Goal: Information Seeking & Learning: Find specific page/section

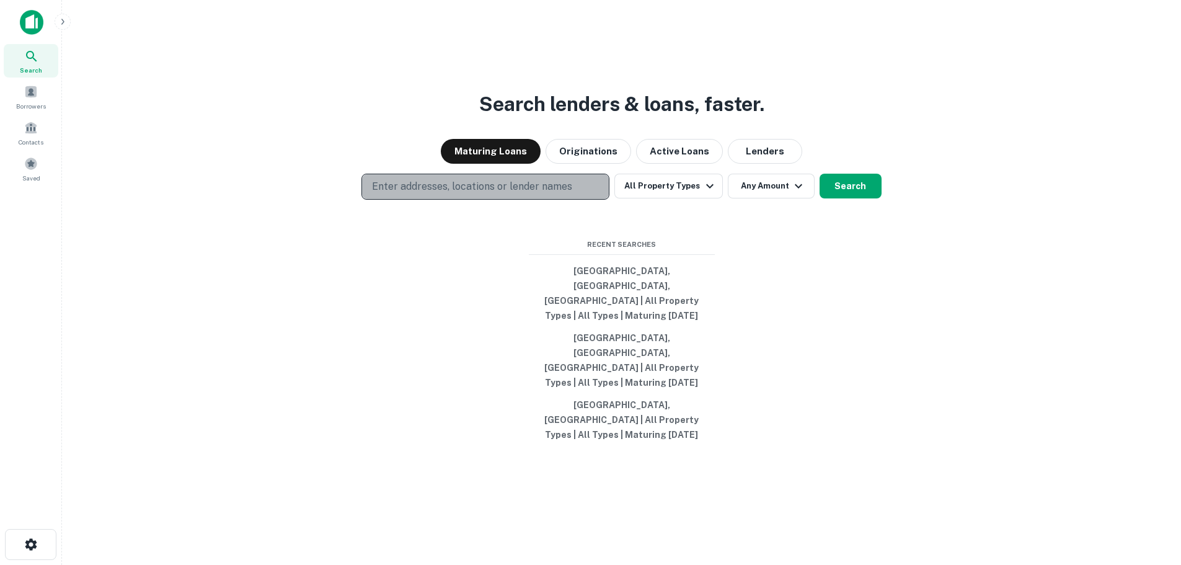
click at [519, 194] on p "Enter addresses, locations or lender names" at bounding box center [472, 186] width 200 height 15
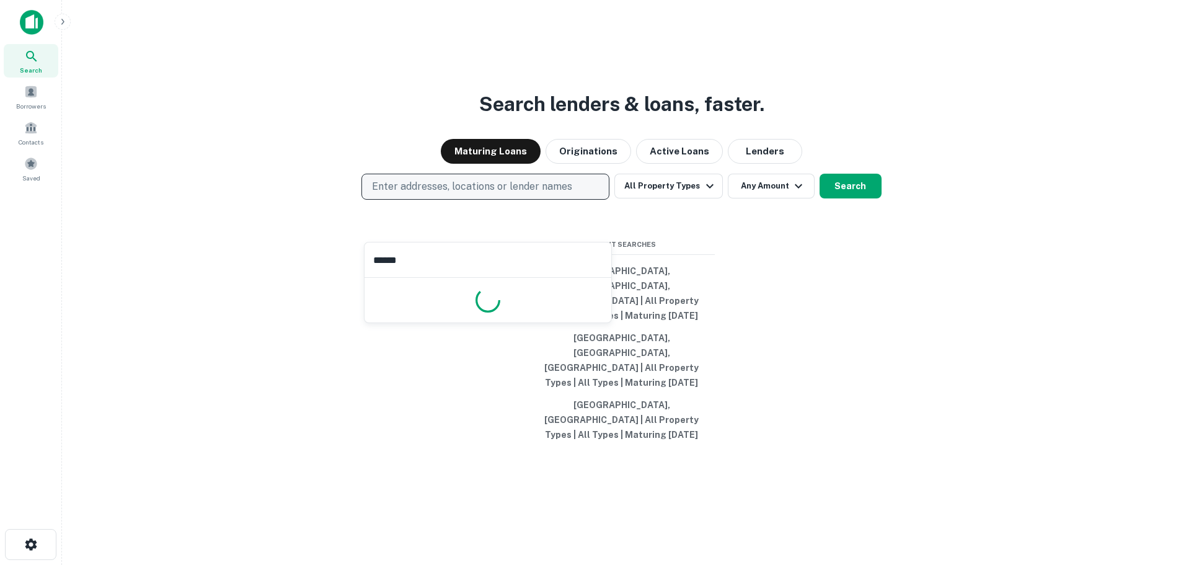
type input "*******"
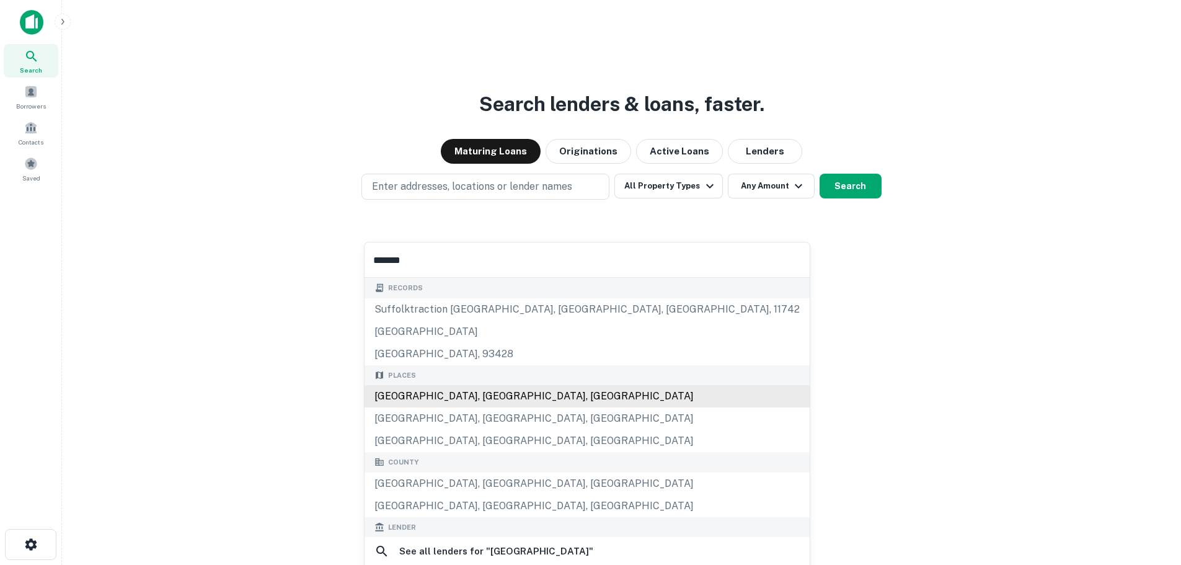
click at [463, 394] on div "[GEOGRAPHIC_DATA], [GEOGRAPHIC_DATA], [GEOGRAPHIC_DATA]" at bounding box center [587, 396] width 445 height 22
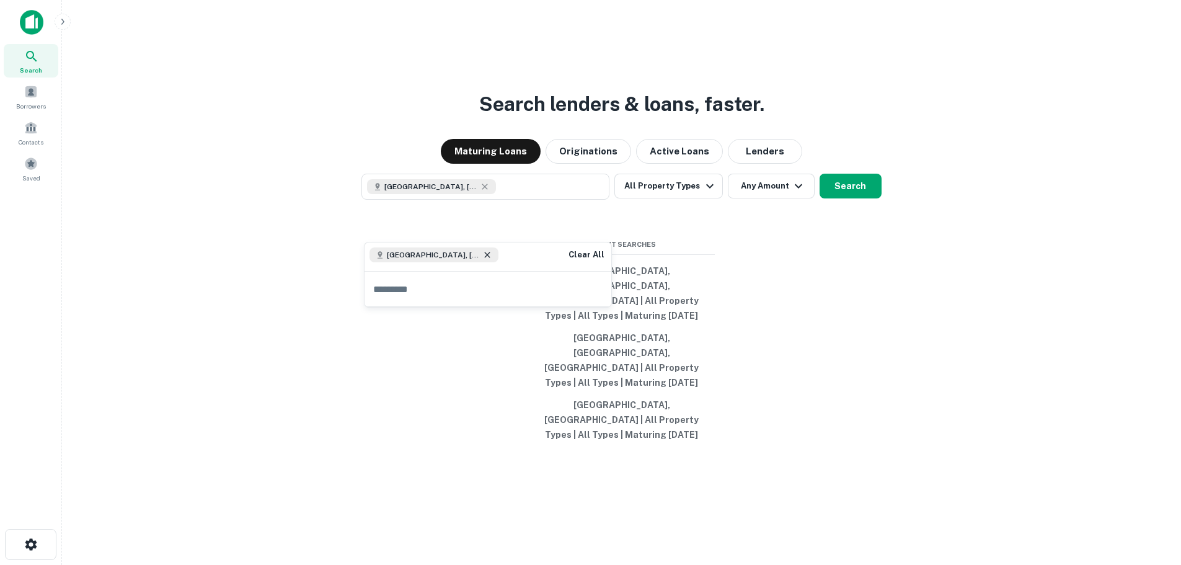
drag, startPoint x: 459, startPoint y: 251, endPoint x: 449, endPoint y: 254, distance: 10.4
click at [458, 251] on div "[GEOGRAPHIC_DATA], [GEOGRAPHIC_DATA], [GEOGRAPHIC_DATA]" at bounding box center [434, 254] width 129 height 15
click at [483, 254] on icon at bounding box center [488, 255] width 10 height 10
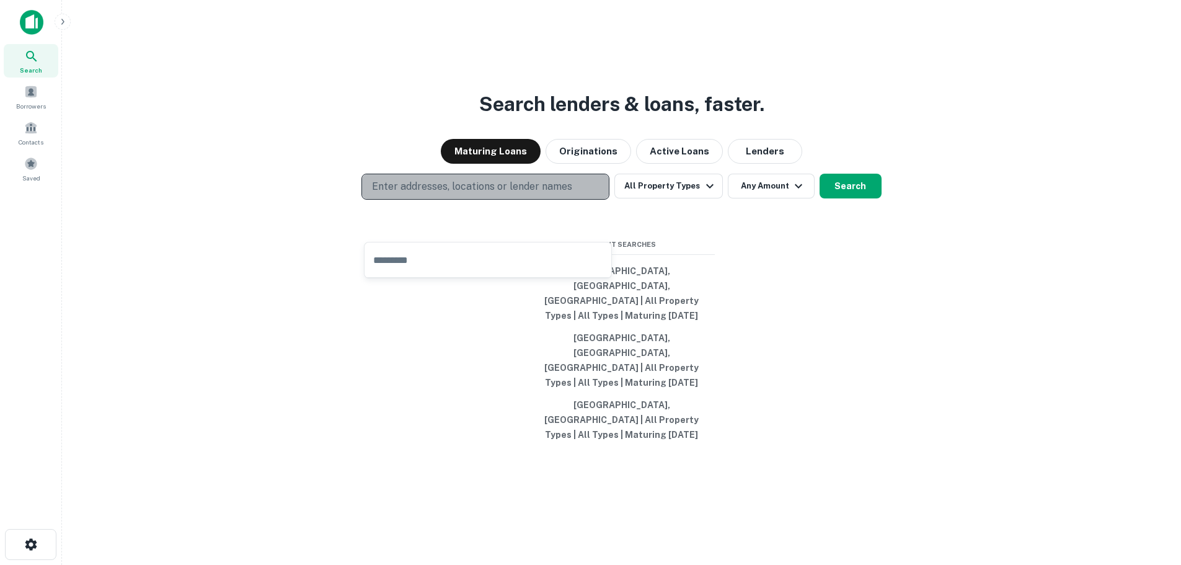
click at [466, 194] on p "Enter addresses, locations or lender names" at bounding box center [472, 186] width 200 height 15
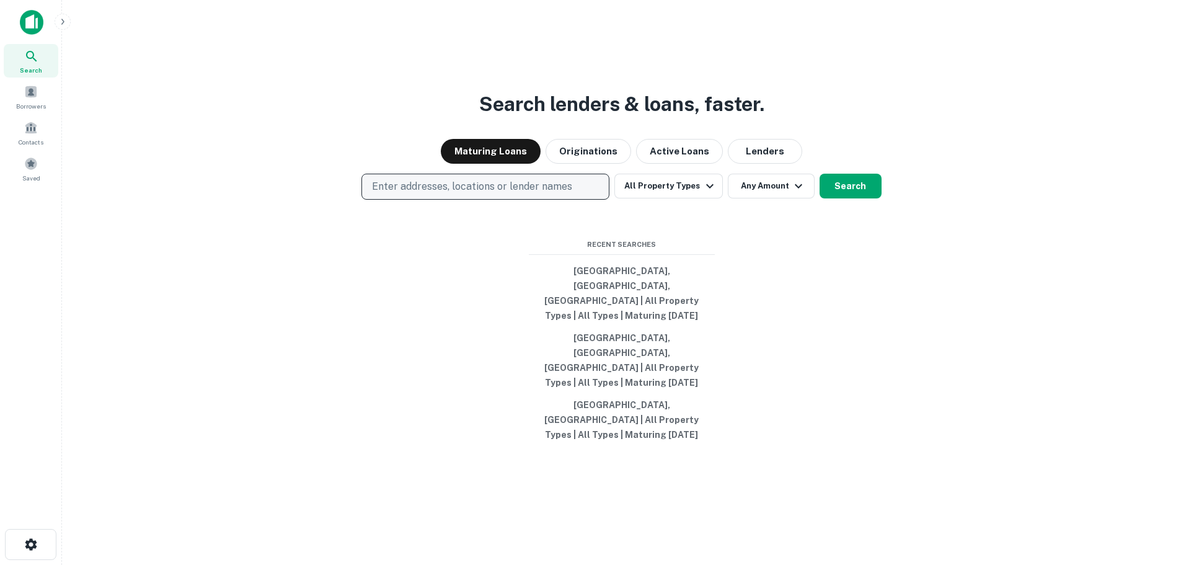
click at [467, 194] on p "Enter addresses, locations or lender names" at bounding box center [472, 186] width 200 height 15
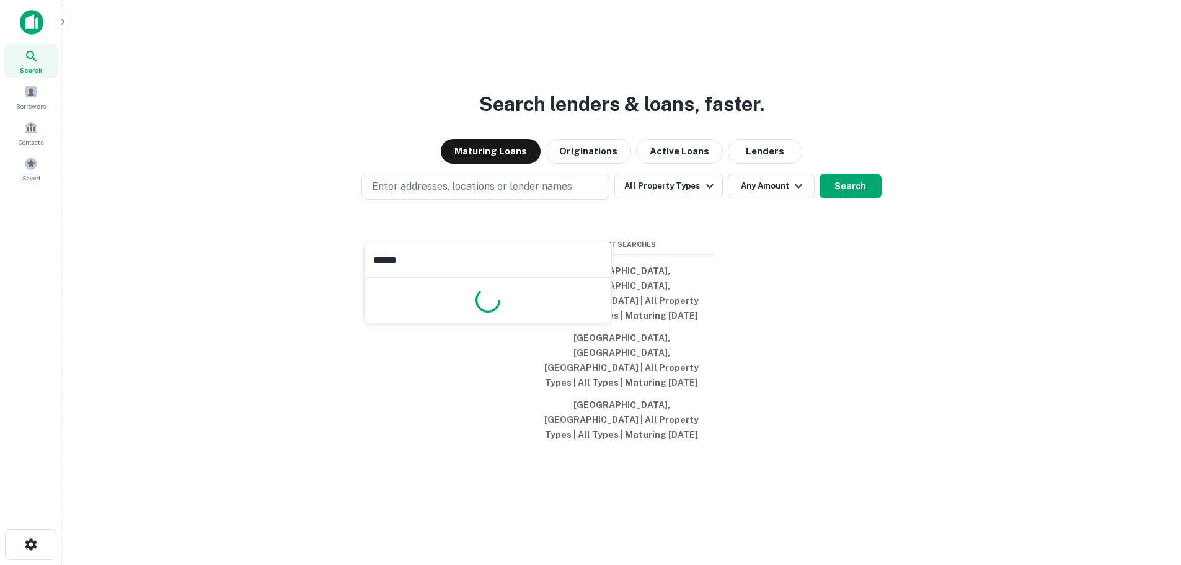
type input "*******"
click at [720, 251] on div "Search lenders & loans, faster. Maturing Loans Originations Active Loans Lender…" at bounding box center [622, 312] width 1100 height 565
click at [703, 194] on icon "button" at bounding box center [710, 186] width 15 height 15
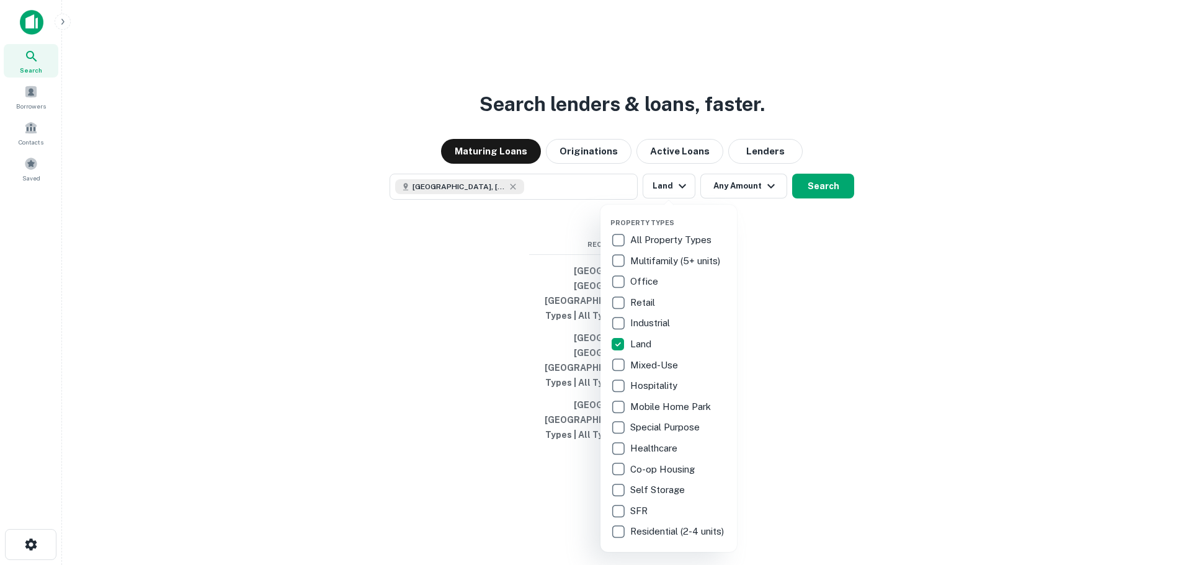
drag, startPoint x: 836, startPoint y: 300, endPoint x: 780, endPoint y: 275, distance: 61.4
click at [835, 300] on div at bounding box center [595, 282] width 1191 height 565
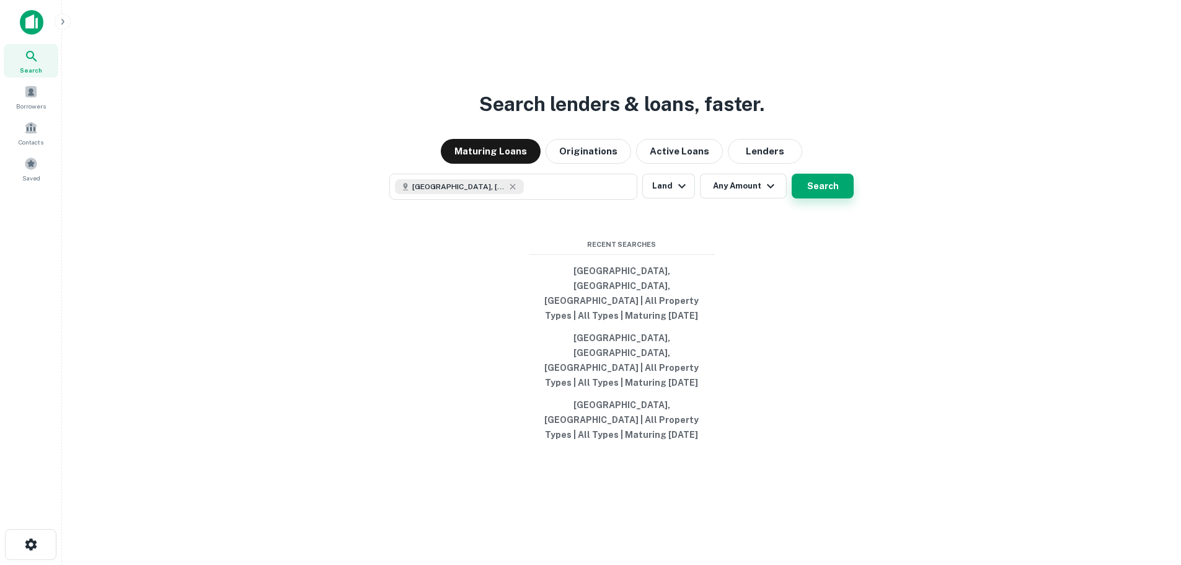
click at [825, 198] on button "Search" at bounding box center [823, 186] width 62 height 25
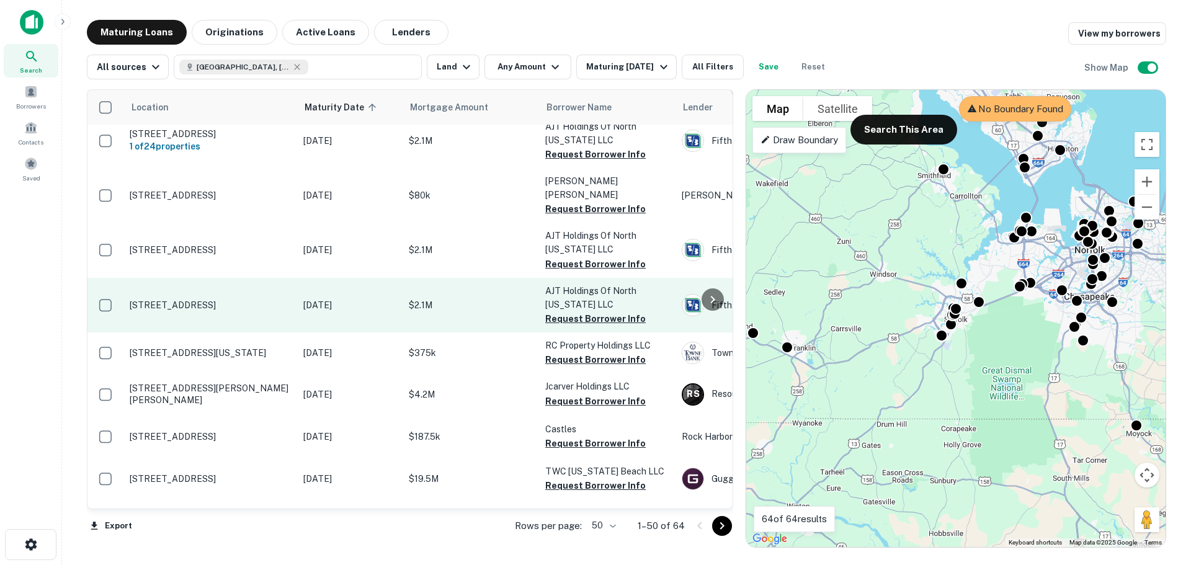
scroll to position [1178, 0]
